Goal: Find specific page/section

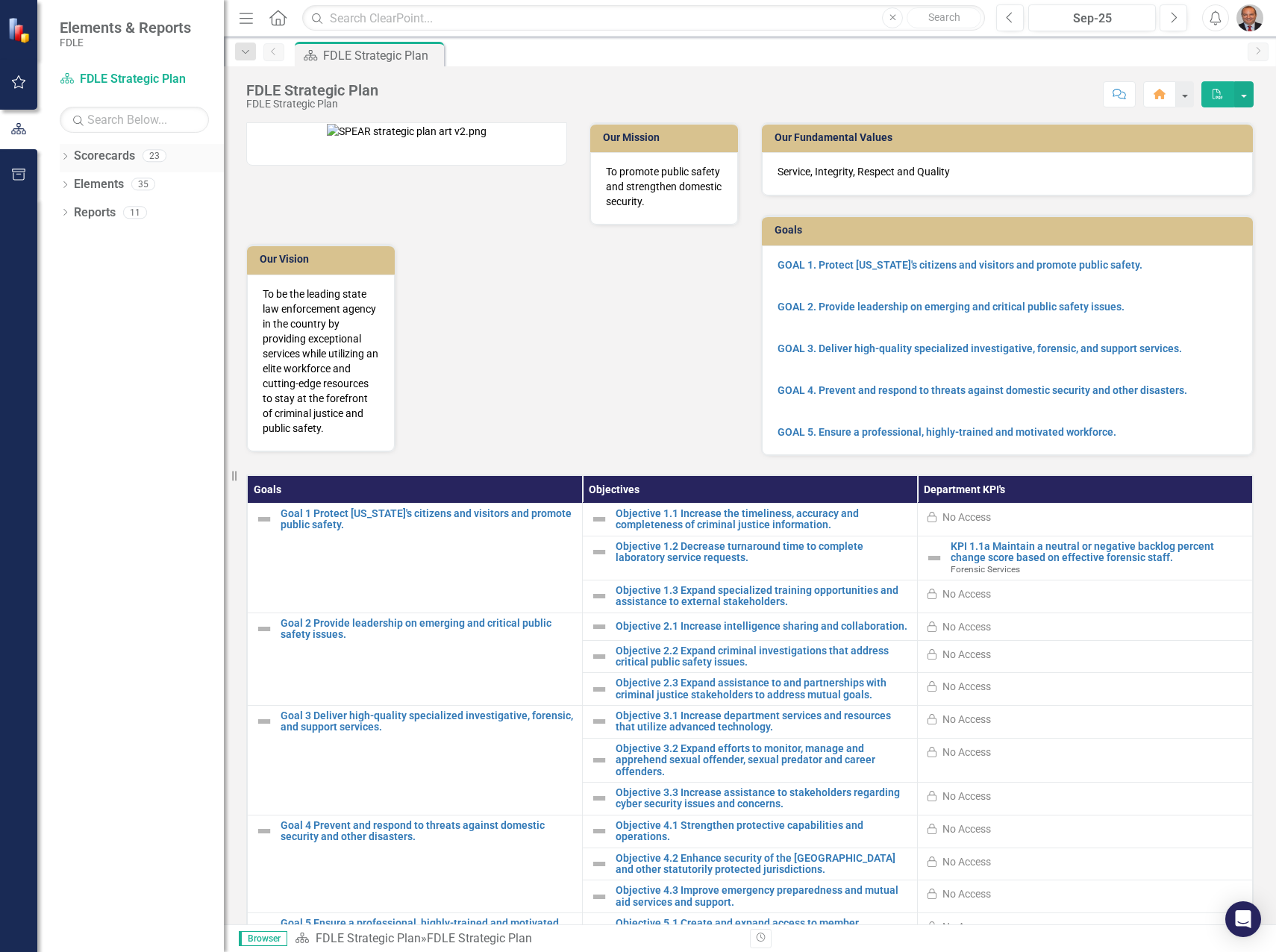
click at [64, 156] on icon "Dropdown" at bounding box center [65, 158] width 10 height 8
click at [74, 243] on icon "Dropdown" at bounding box center [72, 240] width 11 height 9
click at [87, 266] on icon "Dropdown" at bounding box center [87, 268] width 11 height 9
click at [127, 294] on link "Forensic Services" at bounding box center [168, 297] width 112 height 17
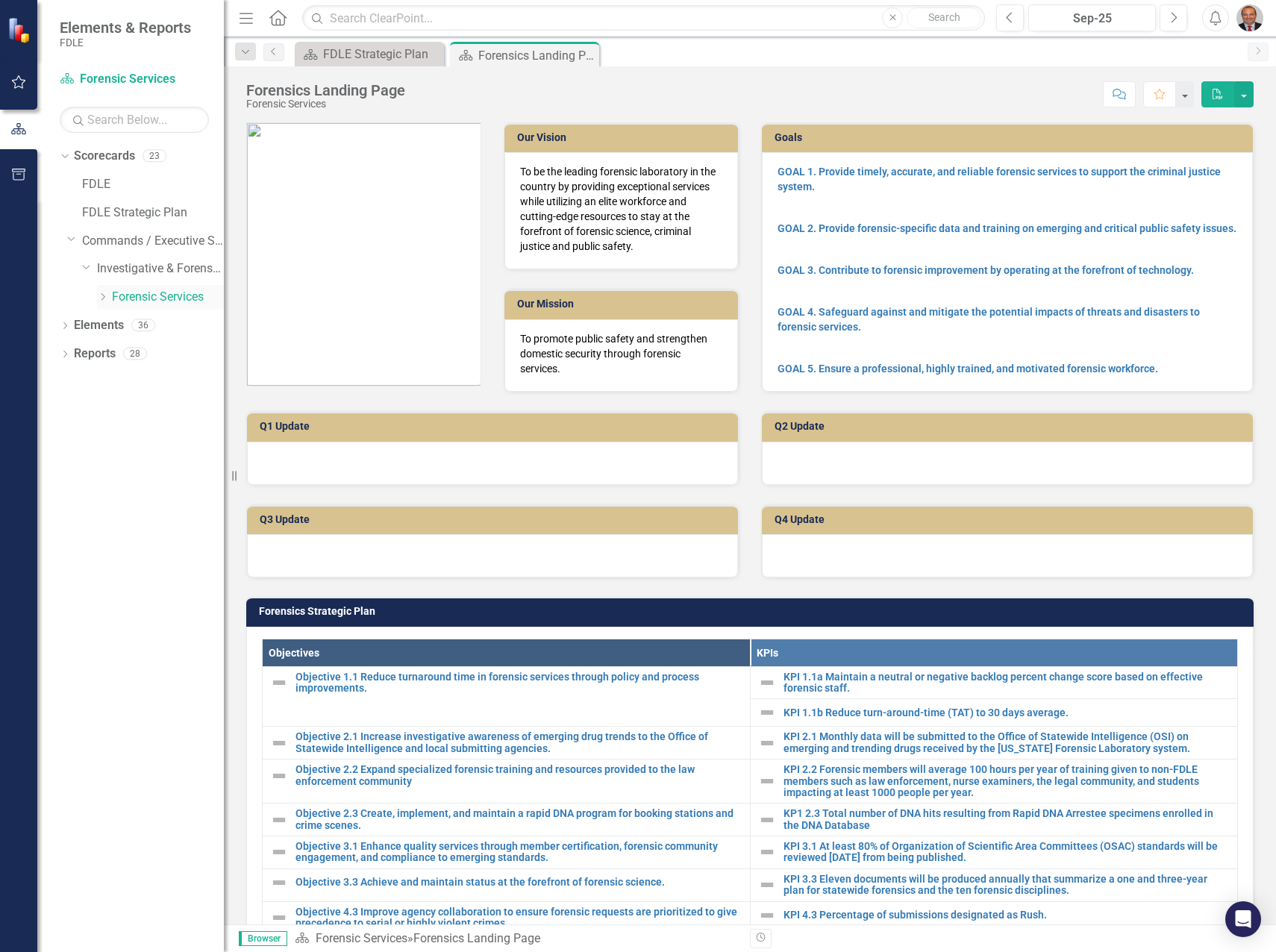
click at [105, 297] on icon "Dropdown" at bounding box center [102, 297] width 11 height 9
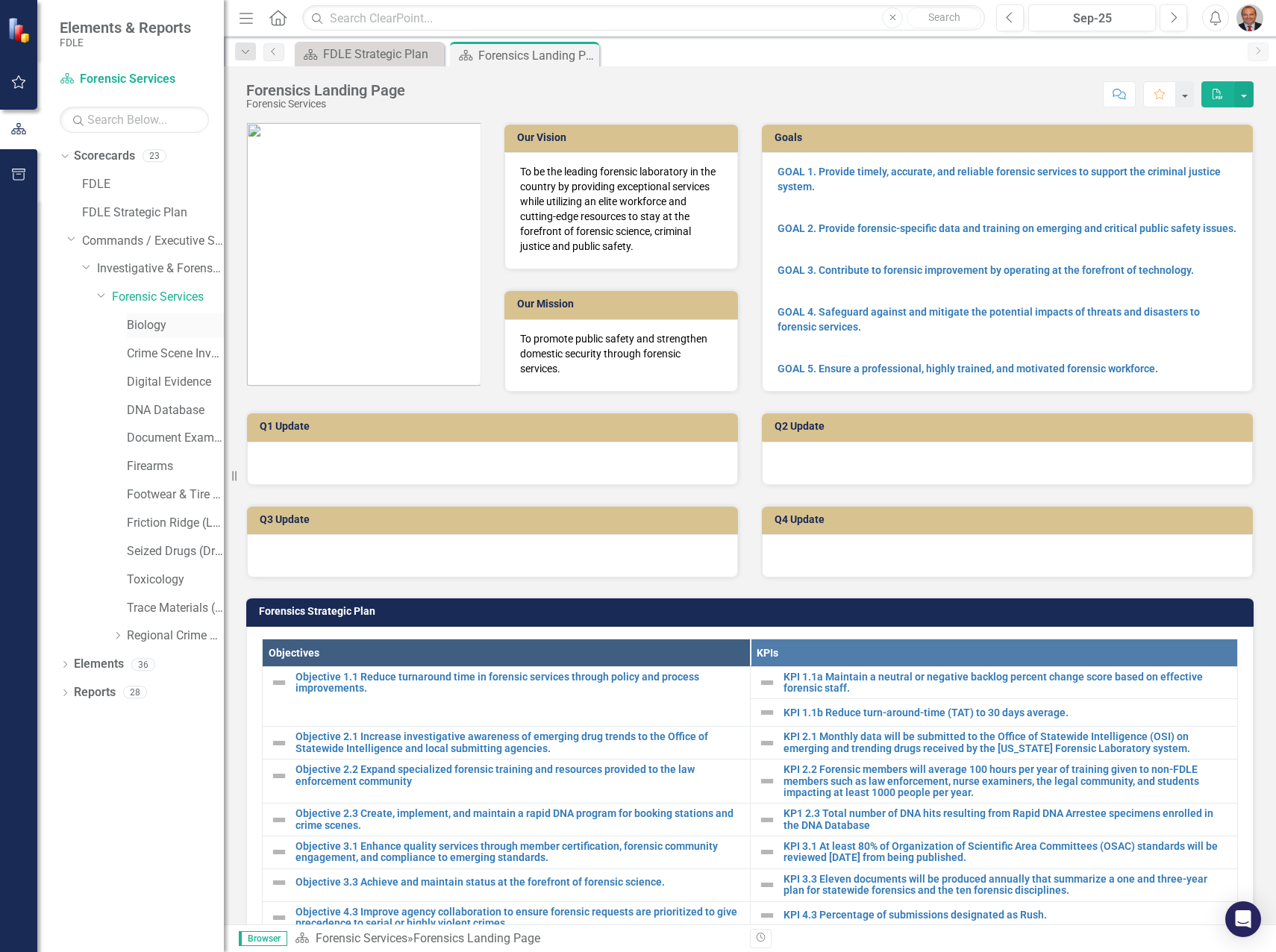
click at [138, 327] on link "Biology" at bounding box center [175, 326] width 97 height 17
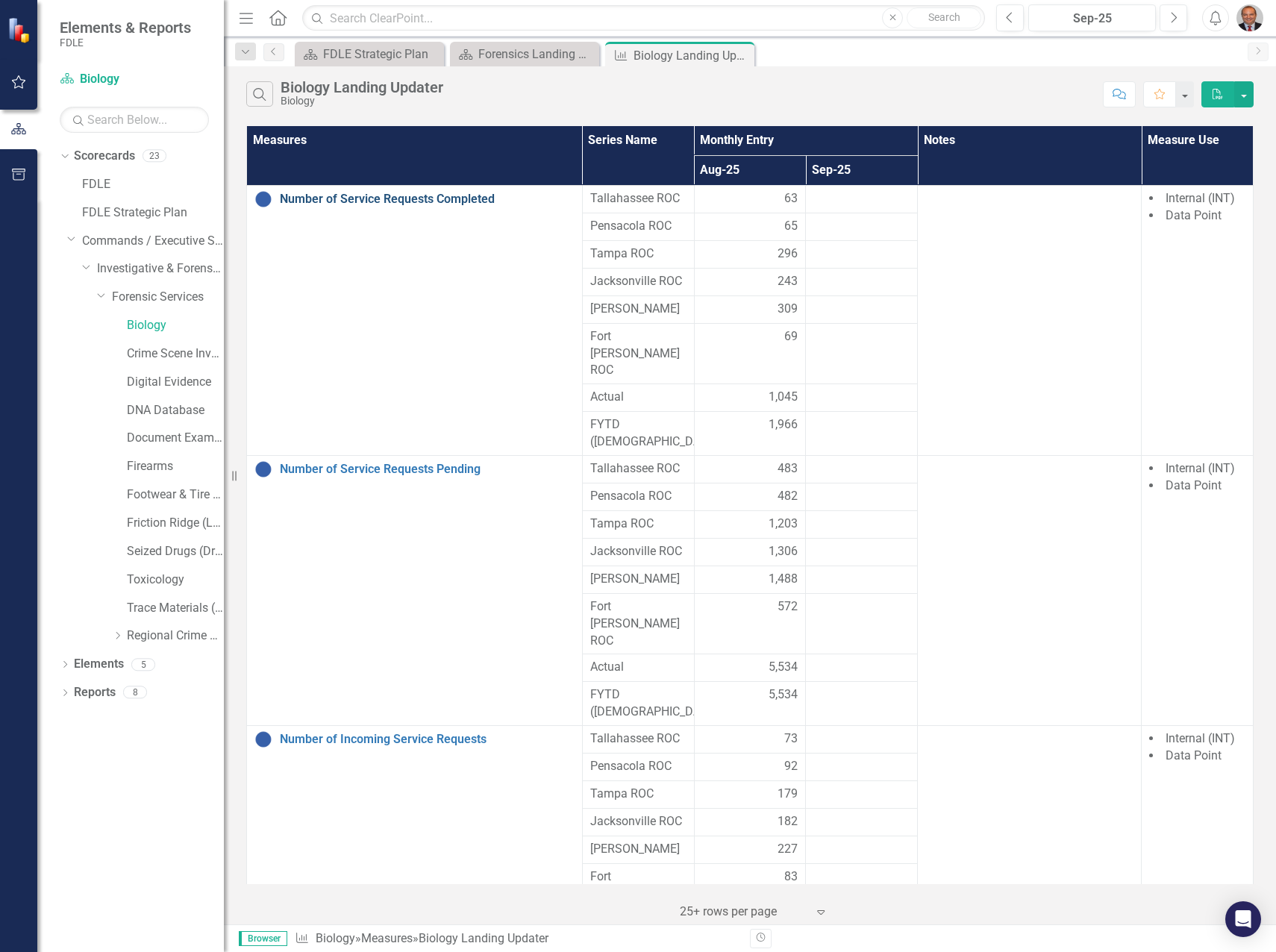
click at [391, 199] on link "Number of Service Requests Completed" at bounding box center [427, 200] width 294 height 14
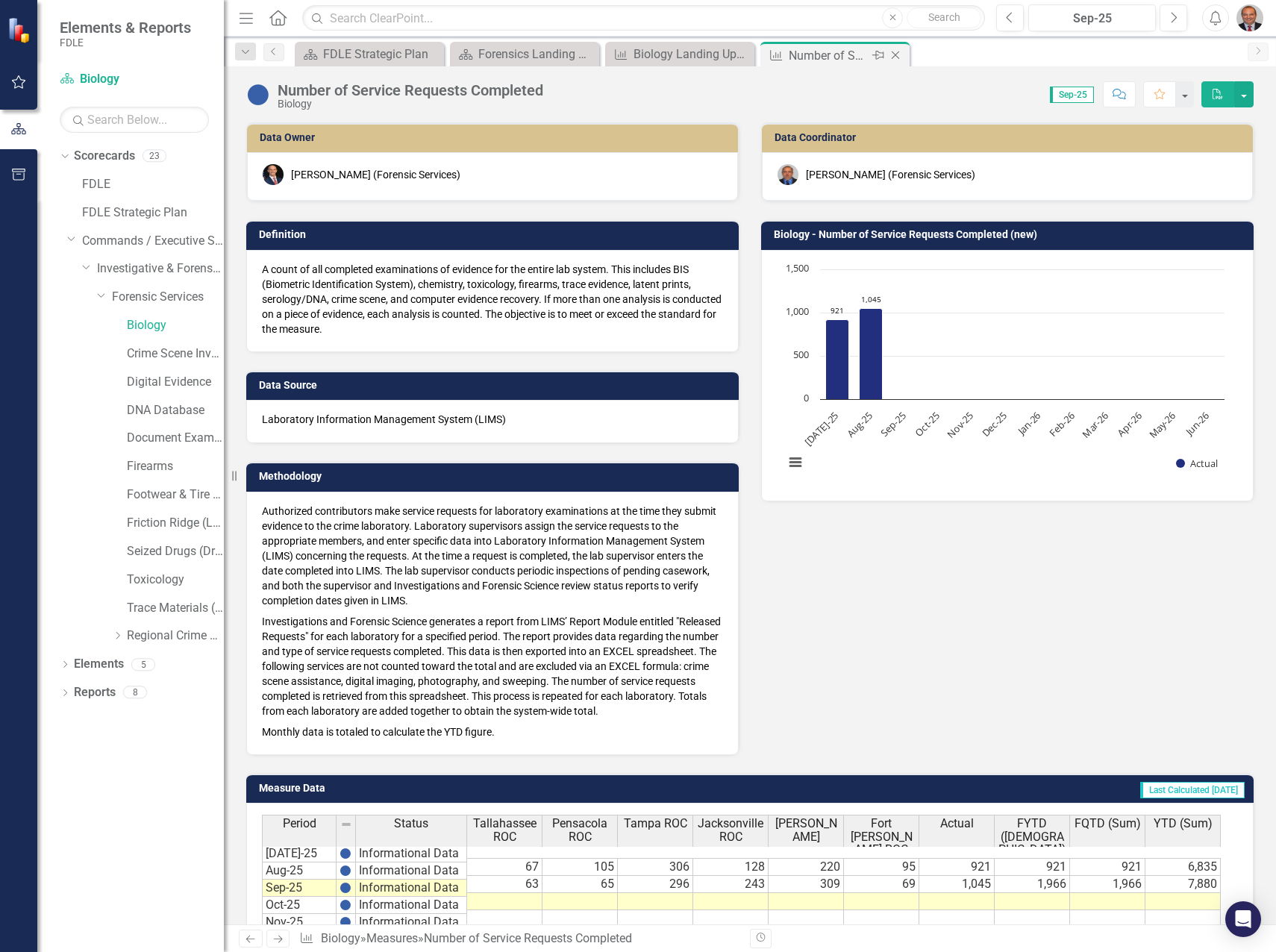
click at [849, 53] on div "Number of Service Requests Completed" at bounding box center [828, 56] width 80 height 19
click at [898, 55] on icon "Close" at bounding box center [895, 55] width 15 height 12
